Goal: Find specific page/section: Find specific page/section

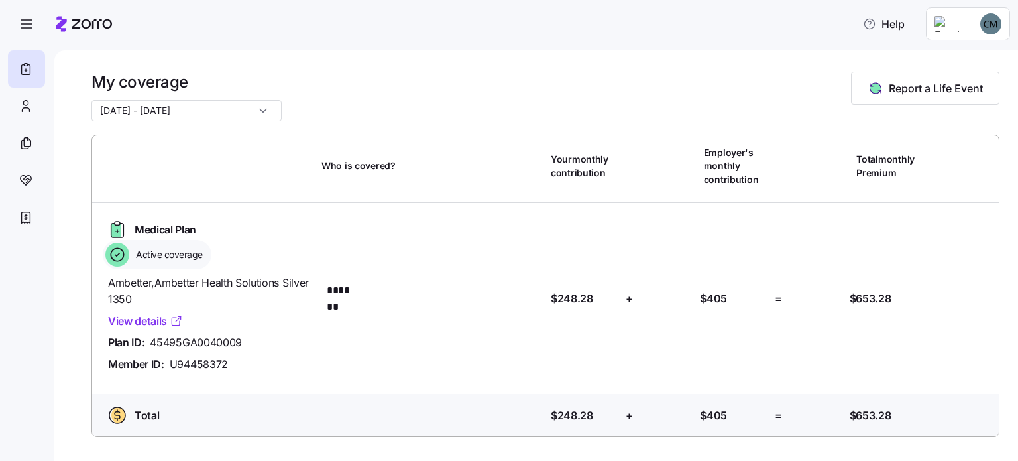
click at [150, 320] on link "View details" at bounding box center [145, 321] width 75 height 17
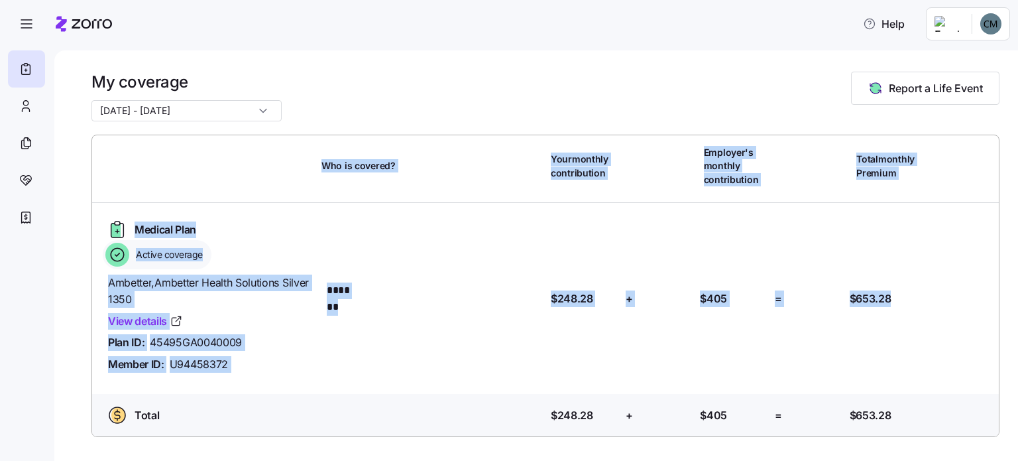
drag, startPoint x: 1018, startPoint y: 87, endPoint x: 1018, endPoint y: 306, distance: 218.8
click at [1018, 306] on div "My coverage [DATE] - [DATE] Report a Life Event Who is covered? Your monthly co…" at bounding box center [536, 255] width 964 height 410
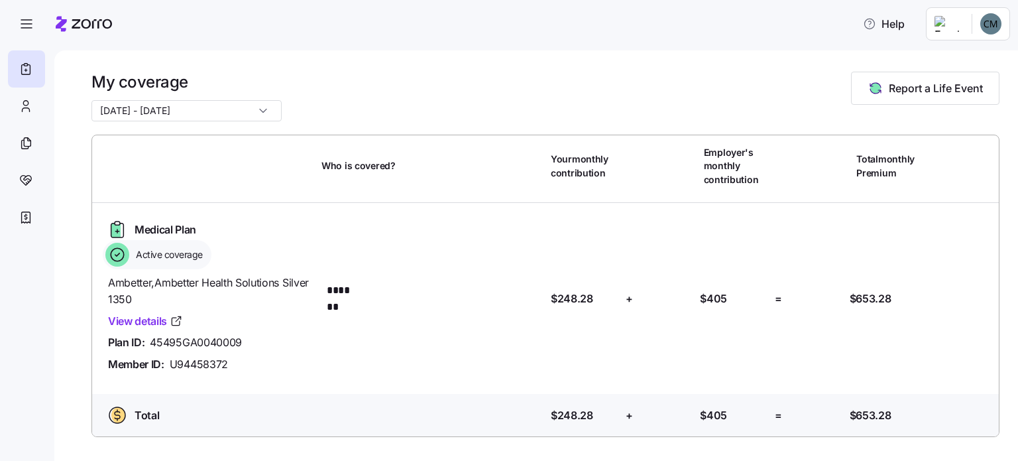
click at [727, 79] on div "My coverage [DATE] - [DATE] Report a Life Event" at bounding box center [545, 97] width 908 height 50
click at [246, 111] on input "[DATE] - [DATE]" at bounding box center [186, 110] width 190 height 21
click at [246, 111] on div "[DATE] - [DATE]" at bounding box center [186, 110] width 190 height 21
